Goal: Task Accomplishment & Management: Complete application form

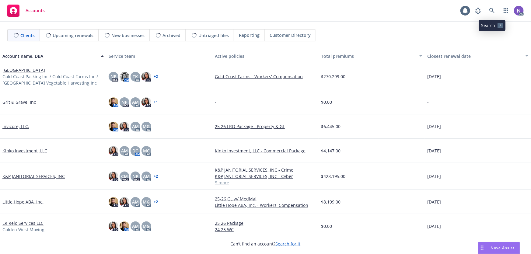
click at [493, 9] on icon at bounding box center [492, 10] width 5 height 5
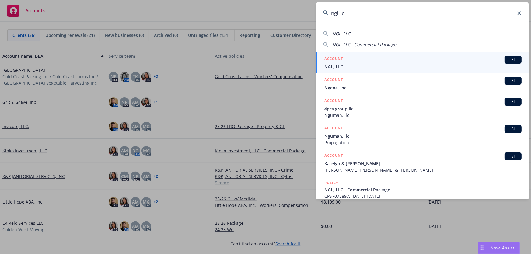
type input "ngl llc"
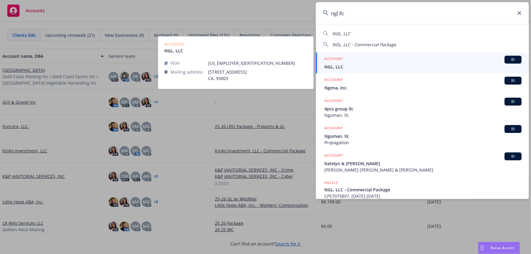
click at [339, 61] on h5 "ACCOUNT" at bounding box center [334, 59] width 19 height 7
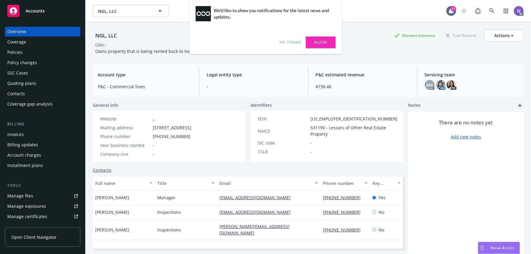
click at [301, 44] on link "No, thanks" at bounding box center [291, 42] width 22 height 5
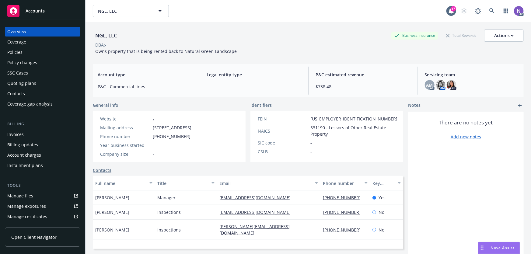
click at [42, 52] on div "Policies" at bounding box center [42, 53] width 71 height 10
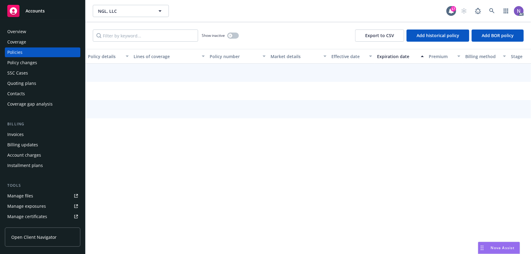
click at [51, 56] on div "Policies" at bounding box center [42, 53] width 71 height 10
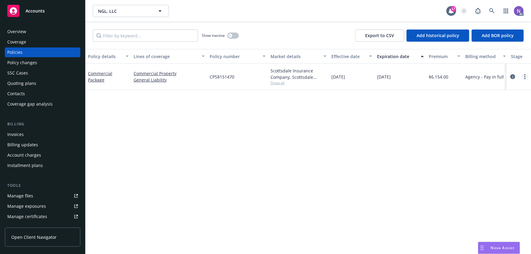
click at [525, 78] on icon "more" at bounding box center [525, 76] width 1 height 5
click at [472, 163] on link "Copy logging email" at bounding box center [493, 162] width 72 height 12
click at [491, 14] on link at bounding box center [492, 11] width 12 height 12
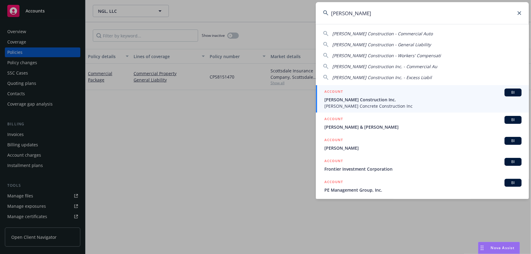
type input "[PERSON_NAME]"
click at [387, 101] on span "[PERSON_NAME] Construction Inc." at bounding box center [423, 100] width 197 height 6
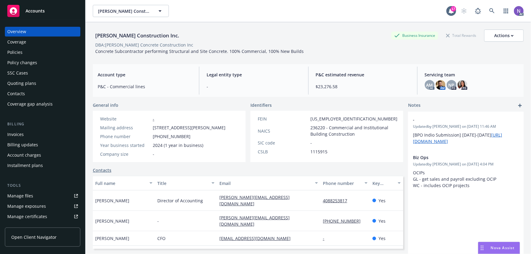
click at [40, 66] on div "Policy changes" at bounding box center [42, 63] width 71 height 10
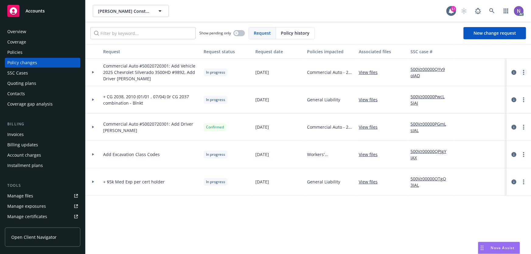
click at [527, 69] on link "more" at bounding box center [524, 72] width 7 height 7
click at [495, 118] on link "Resume workflow" at bounding box center [475, 121] width 104 height 12
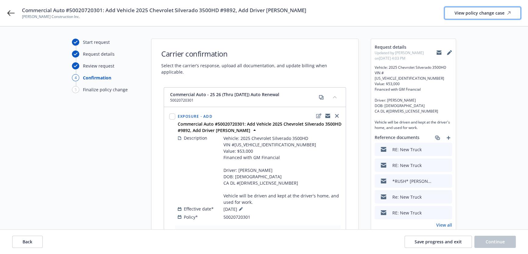
click at [490, 11] on div "View policy change case" at bounding box center [482, 13] width 56 height 12
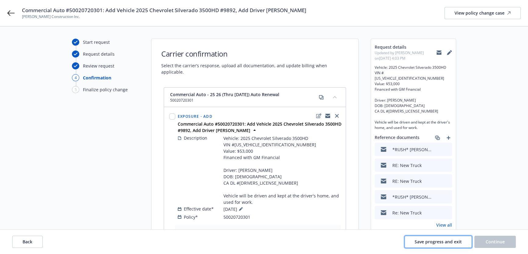
click at [445, 238] on button "Save progress and exit" at bounding box center [437, 242] width 67 height 12
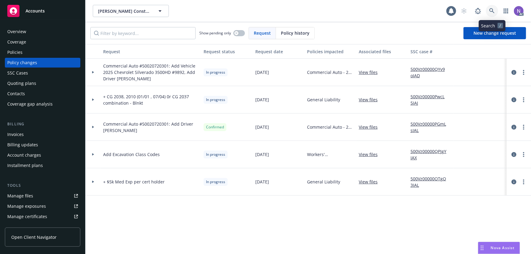
click at [494, 8] on icon at bounding box center [492, 10] width 5 height 5
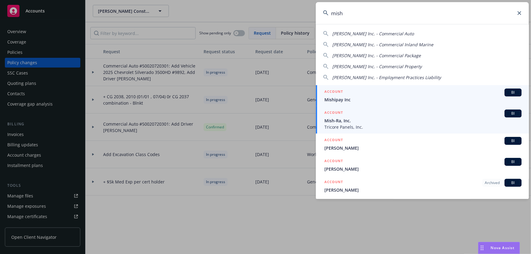
type input "mish"
click at [364, 119] on span "Mish-Ra, Inc." at bounding box center [423, 121] width 197 height 6
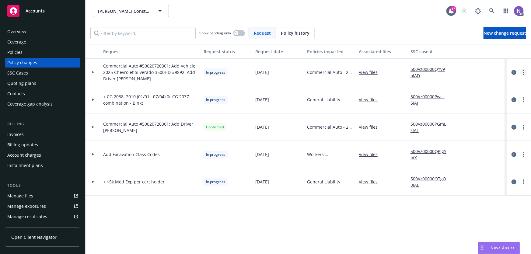
click at [526, 73] on link "more" at bounding box center [524, 72] width 7 height 7
click at [473, 119] on link "Resume workflow" at bounding box center [475, 121] width 104 height 12
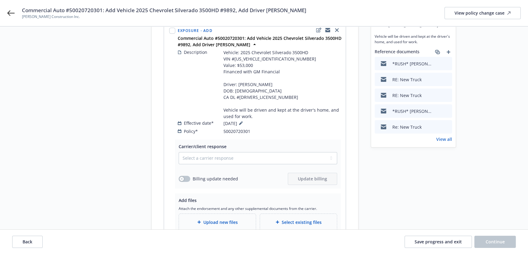
scroll to position [83, 0]
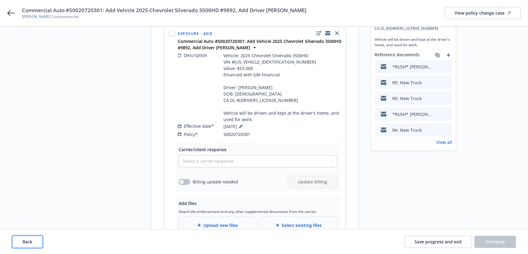
click at [33, 244] on button "Back" at bounding box center [27, 242] width 30 height 12
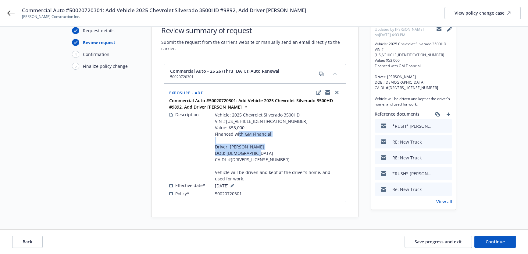
drag, startPoint x: 255, startPoint y: 157, endPoint x: 210, endPoint y: 140, distance: 48.3
click at [210, 140] on div "Description Vehicle: 2025 Chevrolet Silverado 3500HD VIN #1GC5ARE76SF199892 Val…" at bounding box center [254, 146] width 171 height 71
copy span "Driver: Fernando Ramirez DOB: 05/24/1992 CA DL #F1290323"
click at [31, 244] on span "Back" at bounding box center [28, 242] width 10 height 6
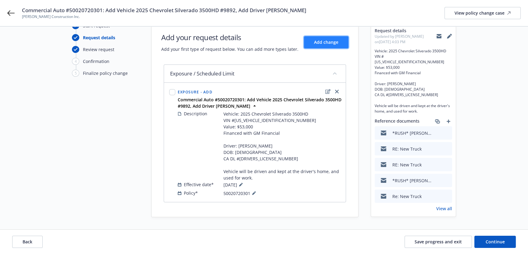
click at [323, 39] on span "Add change" at bounding box center [326, 42] width 24 height 6
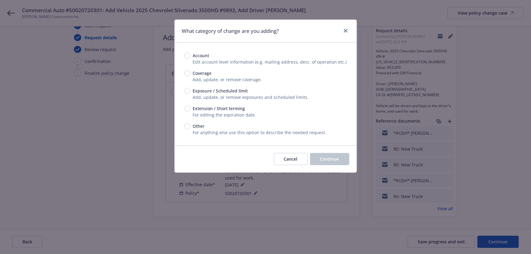
click at [214, 91] on span "Exposure / Scheduled limit" at bounding box center [220, 91] width 55 height 6
click at [191, 91] on input "Exposure / Scheduled limit" at bounding box center [188, 91] width 6 height 6
radio input "true"
click at [329, 162] on button "Continue" at bounding box center [329, 159] width 39 height 12
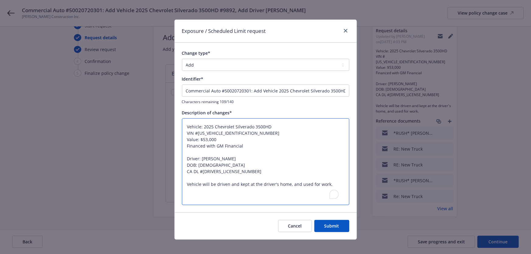
type textarea "x"
drag, startPoint x: 238, startPoint y: 177, endPoint x: 185, endPoint y: 181, distance: 53.1
click at [184, 180] on textarea "Vehicle: 2025 Chevrolet Silverado 3500HD VIN #[US_VEHICLE_IDENTIFICATION_NUMBER…" at bounding box center [266, 161] width 168 height 87
click at [231, 145] on textarea "Vehicle: 2025 Chevrolet Silverado 3500HD VIN #[US_VEHICLE_IDENTIFICATION_NUMBER…" at bounding box center [266, 161] width 168 height 87
drag, startPoint x: 242, startPoint y: 144, endPoint x: 178, endPoint y: 124, distance: 67.3
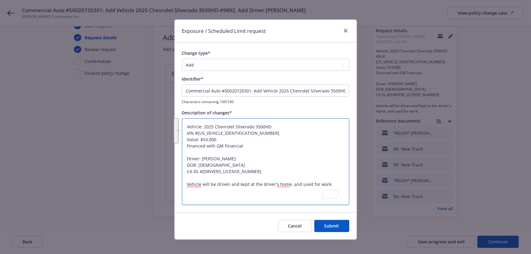
click at [178, 124] on div "Exposure / Scheduled Limit request Change type* Add Audit Change Remove Identif…" at bounding box center [266, 129] width 183 height 221
type textarea "Driver: Fernando Ramirez DOB: 05/24/1992 CA DL #F1290323 Vehicle will be driven…"
type textarea "x"
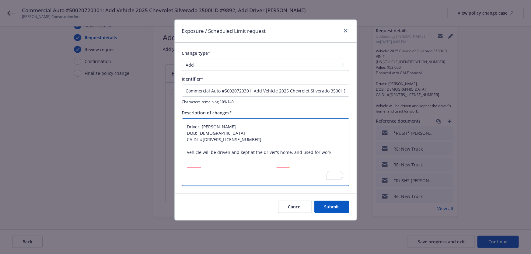
click at [191, 132] on textarea "Driver: Fernando Ramirez DOB: 05/24/1992 CA DL #F1290323 Vehicle will be driven…" at bounding box center [266, 152] width 168 height 68
drag, startPoint x: 184, startPoint y: 143, endPoint x: 186, endPoint y: 137, distance: 6.0
click at [184, 142] on textarea "Driver: Fernando Ramirez DOB: 05/24/1992 CA DL #F1290323 Vehicle will be driven…" at bounding box center [266, 152] width 168 height 68
click at [186, 137] on textarea "Driver: Fernando Ramirez DOB: 05/24/1992 CA DL #F1290323 Vehicle will be driven…" at bounding box center [266, 152] width 168 height 68
type textarea "Driver: Fernando Ramirez DOB: 05/24/1992 CA DL #F1290323 Vehicle will be driven…"
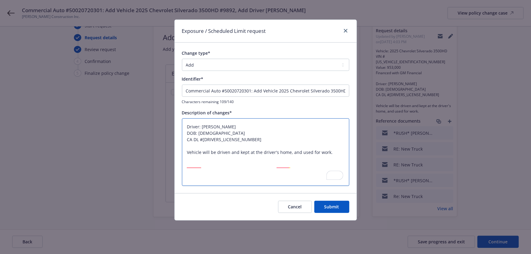
type textarea "x"
type textarea "Driver: Fernando Ramirez DOB: 05/24/1992 CA DL #F1290323 Vehicle will be driven…"
type textarea "x"
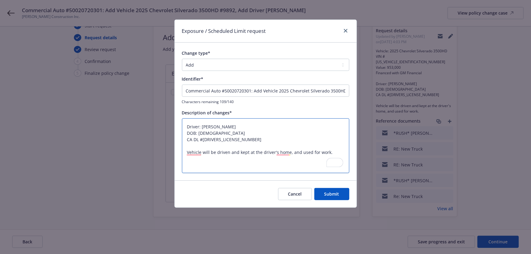
type textarea "Driver: Fernando Ramirez DOB: 05/24/1992 CA DL #F1290323 Vehicle will be driven…"
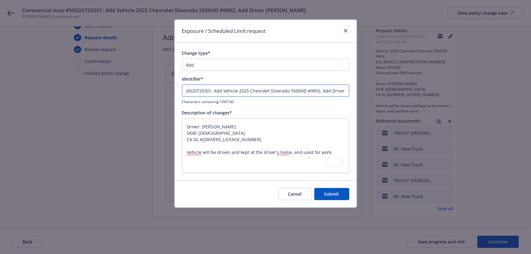
scroll to position [0, 74]
drag, startPoint x: 263, startPoint y: 91, endPoint x: 294, endPoint y: 94, distance: 31.5
click at [294, 94] on input "Commercial Auto #50020720301: Add Vehicle 2025 Chevrolet Silverado 3500HD #9892…" at bounding box center [266, 91] width 168 height 12
type input "Commercial Auto #50020720301: Add Driver Fernando Ramirez"
type textarea "x"
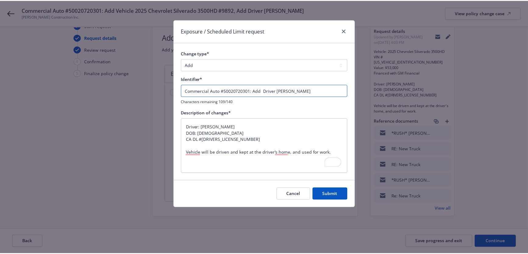
scroll to position [0, 0]
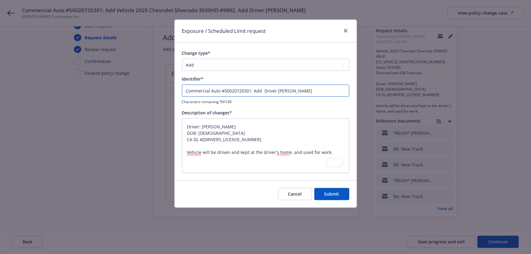
type input "Commercial Auto #50020720301: Add Driver Fernando Ramirez"
type textarea "x"
type input "Commercial Auto #50020720301: Add Driver Fernando Ramirez"
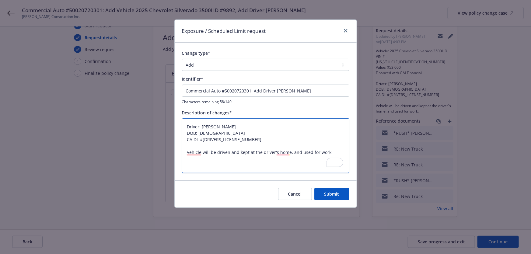
click at [230, 163] on textarea "Driver: Fernando Ramirez DOB: 05/24/1992 CA DL #F1290323 Vehicle will be driven…" at bounding box center [266, 145] width 168 height 55
type textarea "Driver: Fernando Ramirez DOB: 05/24/1992 CA DL #F1290323 Vehicle will be driven…"
type textarea "x"
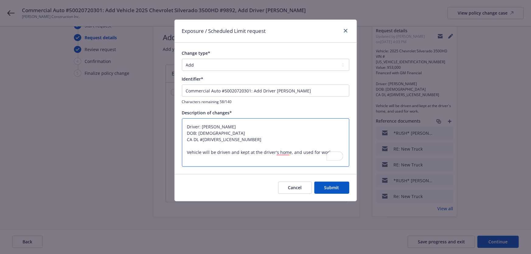
type textarea "Driver: Fernando Ramirez DOB: 05/24/1992 CA DL #F1290323 Vehicle will be driven…"
type textarea "x"
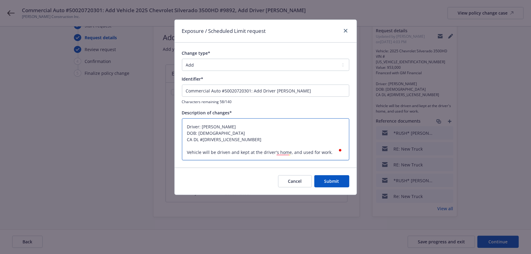
click at [183, 149] on textarea "Driver: Fernando Ramirez DOB: 05/24/1992 CA DL #F1290323 Vehicle will be driven…" at bounding box center [266, 139] width 168 height 42
type textarea "Driver: Fernando Ramirez DOB: 05/24/1992 CA DL #F1290323 AVehicle will be drive…"
type textarea "x"
type textarea "Driver: Fernando Ramirez DOB: 05/24/1992 CA DL #F1290323 AdVehicle will be driv…"
type textarea "x"
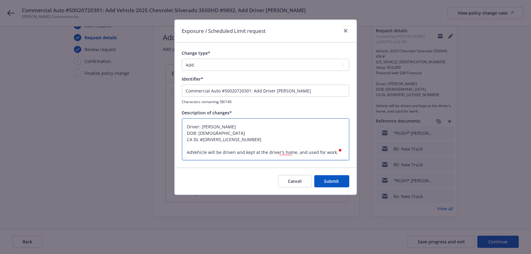
type textarea "Driver: Fernando Ramirez DOB: 05/24/1992 CA DL #F1290323 AddVehicle will be dri…"
type textarea "x"
type textarea "Driver: Fernando Ramirez DOB: 05/24/1992 CA DL #F1290323 AddeVehicle will be dr…"
type textarea "x"
type textarea "Driver: Fernando Ramirez DOB: 05/24/1992 CA DL #F1290323 AddedVehicle will be d…"
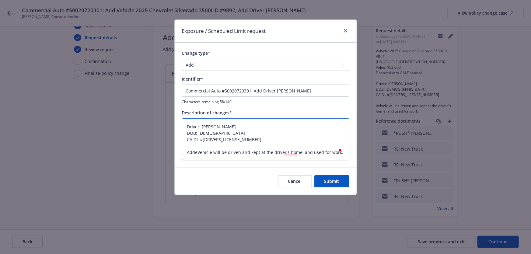
type textarea "x"
type textarea "Driver: Fernando Ramirez DOB: 05/24/1992 CA DL #F1290323 Added Vehicle will be …"
type textarea "x"
click at [300, 149] on textarea "Driver: Fernando Ramirez DOB: 05/24/1992 CA DL #F1290323 Added Vehicle will be …" at bounding box center [266, 139] width 168 height 42
type textarea "Driver: Fernando Ramirez DOB: 05/24/1992 CA DL #F1290323 Added Vehicle will be …"
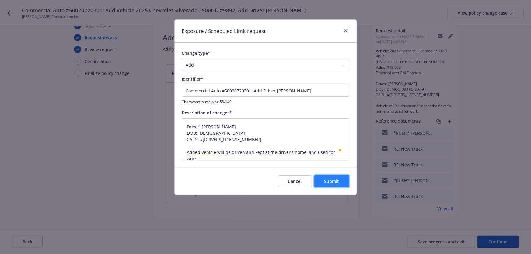
click at [334, 183] on span "Submit" at bounding box center [332, 181] width 15 height 6
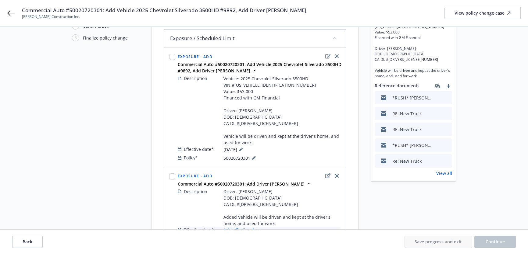
scroll to position [50, 0]
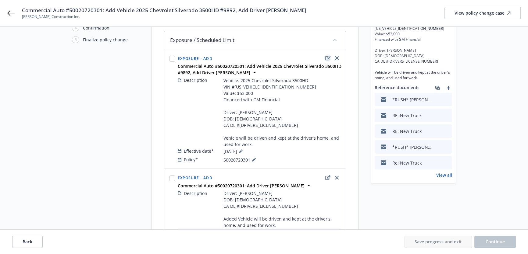
click at [329, 58] on icon "edit" at bounding box center [327, 58] width 5 height 5
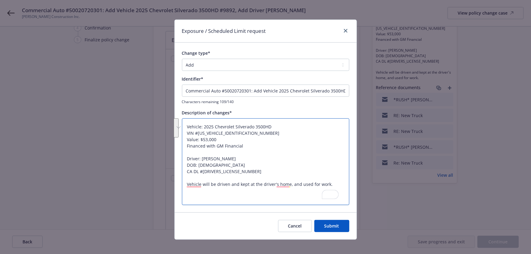
drag, startPoint x: 244, startPoint y: 177, endPoint x: 174, endPoint y: 154, distance: 73.8
click at [175, 154] on div "Change type* Add Audit Change Remove Identifier* Commercial Auto #50020720301: …" at bounding box center [266, 128] width 182 height 170
type textarea "x"
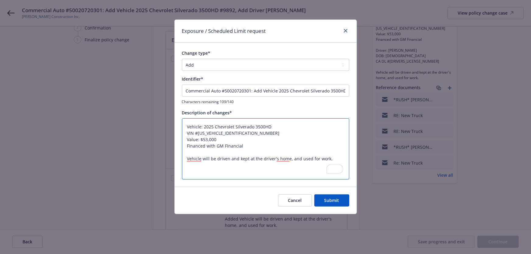
click at [186, 161] on textarea "Vehicle: 2025 Chevrolet Silverado 3500HD VIN #1GC5ARE76SF199892 Value: $53,000 …" at bounding box center [266, 149] width 168 height 62
type textarea "Vehicle: 2025 Chevrolet Silverado 3500HD VIN #1GC5ARE76SF199892 Value: $53,000 …"
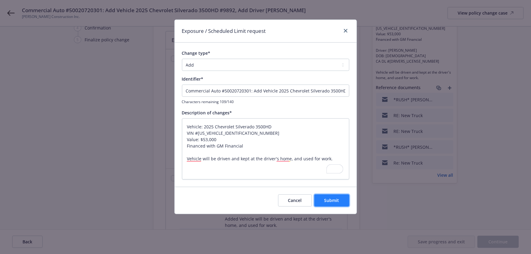
click at [323, 201] on button "Submit" at bounding box center [332, 201] width 35 height 12
type textarea "x"
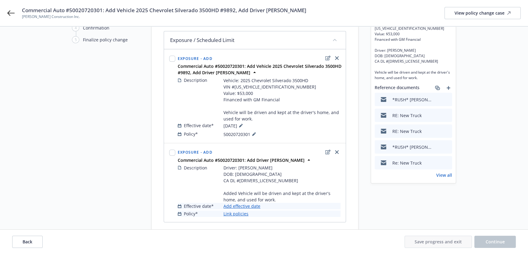
click at [251, 210] on link "Add effective date" at bounding box center [241, 206] width 37 height 6
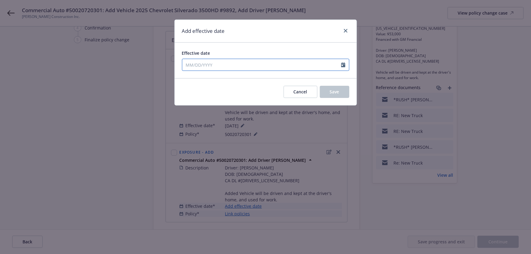
select select "8"
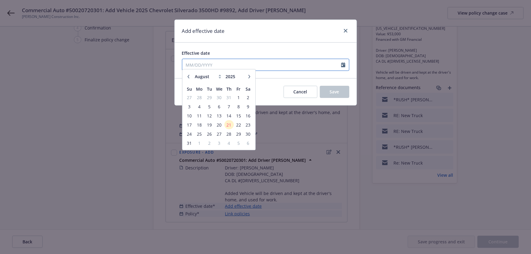
click at [238, 65] on input "Effective date" at bounding box center [261, 65] width 159 height 12
click at [202, 119] on span "11" at bounding box center [199, 119] width 9 height 8
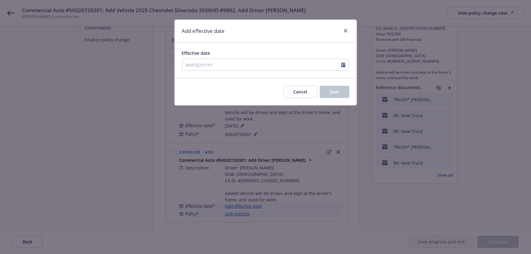
type input "[DATE]"
click at [335, 91] on span "Save" at bounding box center [334, 92] width 9 height 6
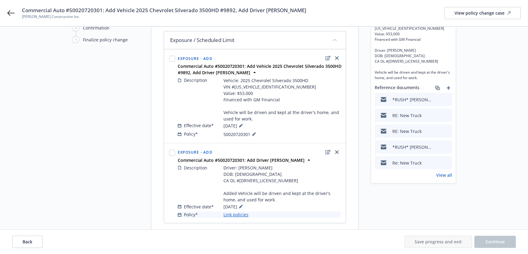
click at [235, 218] on link "Link policies" at bounding box center [235, 215] width 25 height 6
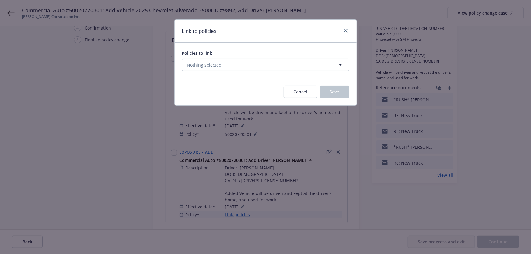
drag, startPoint x: 247, startPoint y: 72, endPoint x: 247, endPoint y: 68, distance: 4.0
click at [247, 69] on div "Policies to link Nothing selected" at bounding box center [266, 61] width 182 height 36
click at [247, 68] on button "Nothing selected" at bounding box center [266, 65] width 168 height 12
select select "ACTIVE"
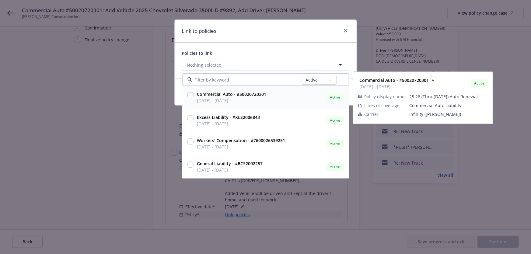
click at [248, 99] on span "07/05/2025 - 01/05/2026" at bounding box center [231, 101] width 69 height 6
checkbox input "true"
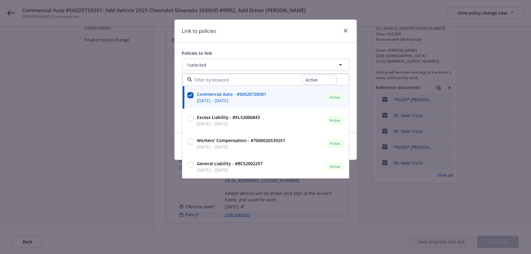
click at [280, 46] on div "Policies to link 1 selected All Active Upcoming Expired Cancelled Commercial Au…" at bounding box center [266, 88] width 182 height 90
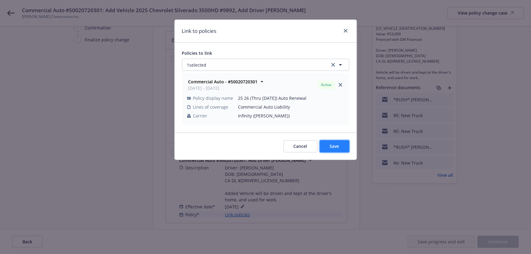
click at [335, 148] on span "Save" at bounding box center [334, 146] width 9 height 6
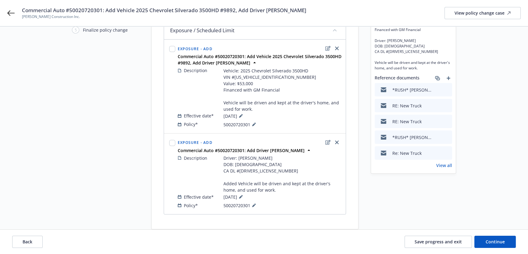
scroll to position [78, 0]
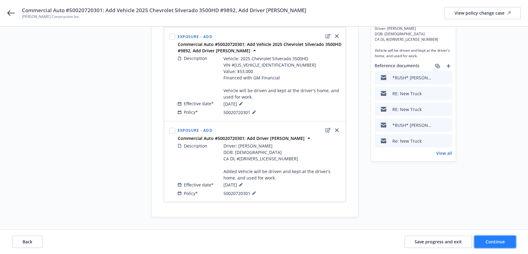
click at [498, 244] on span "Continue" at bounding box center [494, 242] width 19 height 6
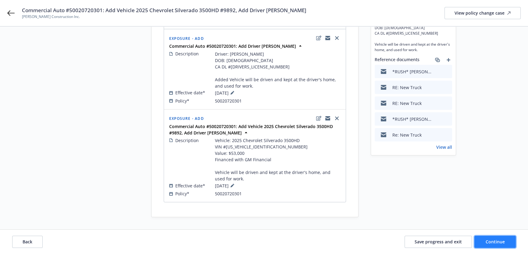
click at [495, 241] on span "Continue" at bounding box center [494, 242] width 19 height 6
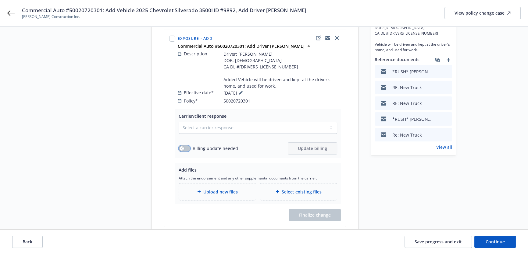
click at [180, 147] on div "button" at bounding box center [181, 149] width 4 height 4
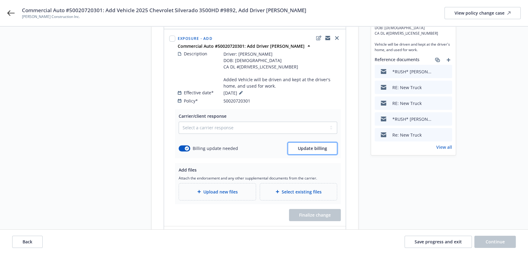
click at [309, 145] on button "Update billing" at bounding box center [312, 149] width 49 height 12
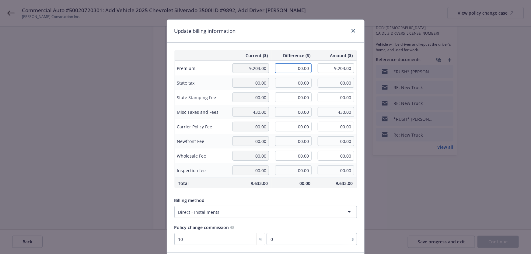
click at [296, 72] on input "00.00" at bounding box center [293, 68] width 37 height 10
type input "318.00"
type input "9,521.00"
type input "31.8"
click at [316, 199] on div "Billing method" at bounding box center [266, 200] width 183 height 6
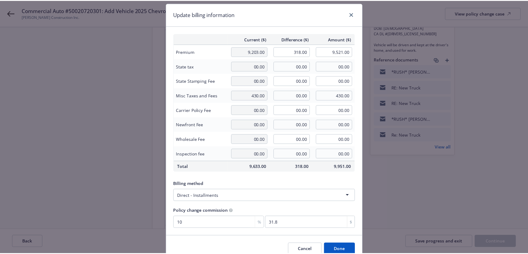
scroll to position [45, 0]
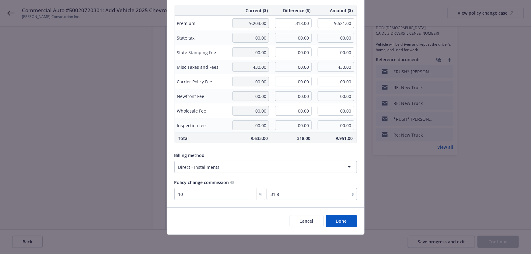
click at [337, 221] on button "Done" at bounding box center [341, 221] width 31 height 12
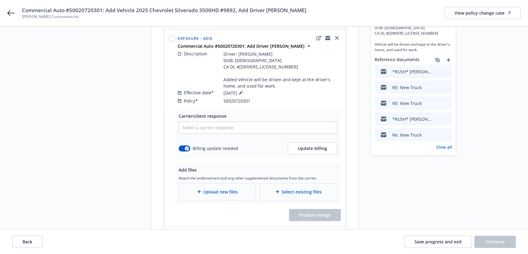
click at [231, 189] on span "Upload new files" at bounding box center [220, 192] width 34 height 6
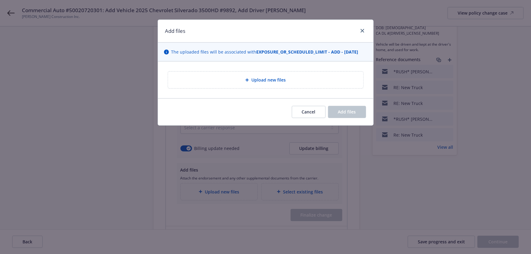
click at [237, 79] on div "Upload new files" at bounding box center [266, 79] width 186 height 7
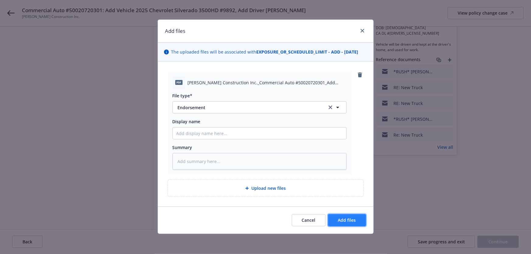
click at [349, 218] on span "Add files" at bounding box center [347, 220] width 18 height 6
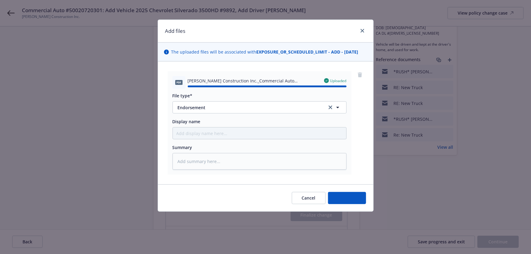
type textarea "x"
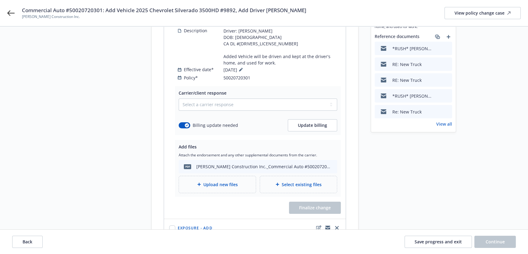
scroll to position [106, 0]
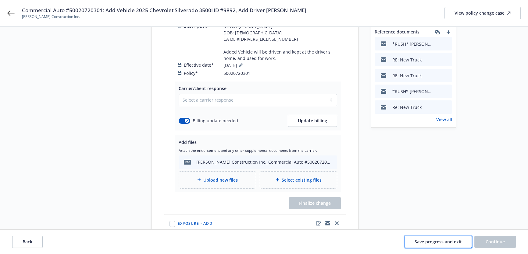
click at [445, 245] on span "Save progress and exit" at bounding box center [437, 242] width 47 height 6
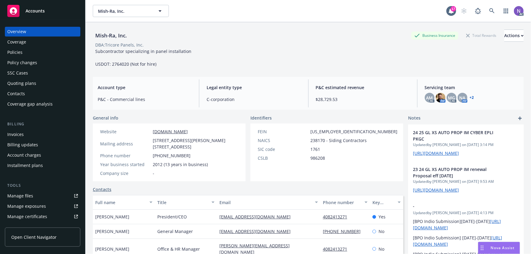
click at [52, 49] on div "Policies" at bounding box center [42, 53] width 71 height 10
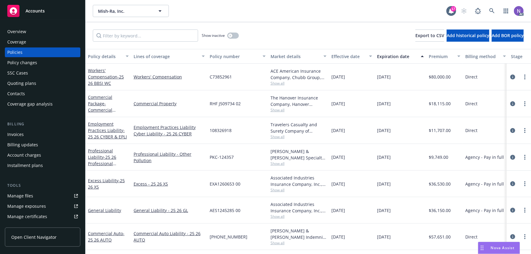
scroll to position [26, 0]
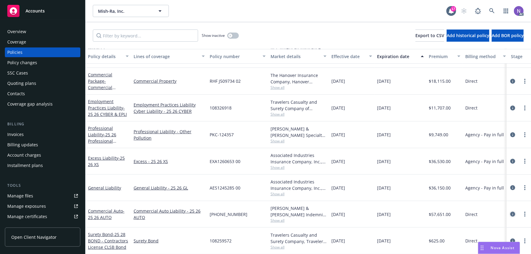
click at [511, 212] on icon "circleInformation" at bounding box center [513, 214] width 5 height 5
